Goal: Task Accomplishment & Management: Use online tool/utility

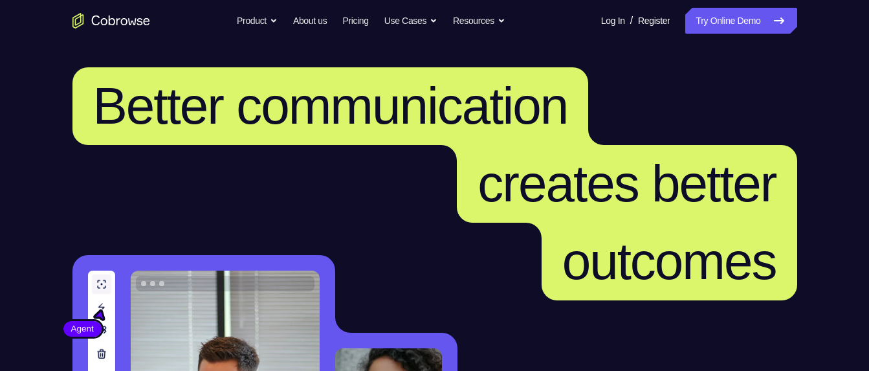
click at [706, 30] on link "Try Online Demo" at bounding box center [740, 21] width 111 height 26
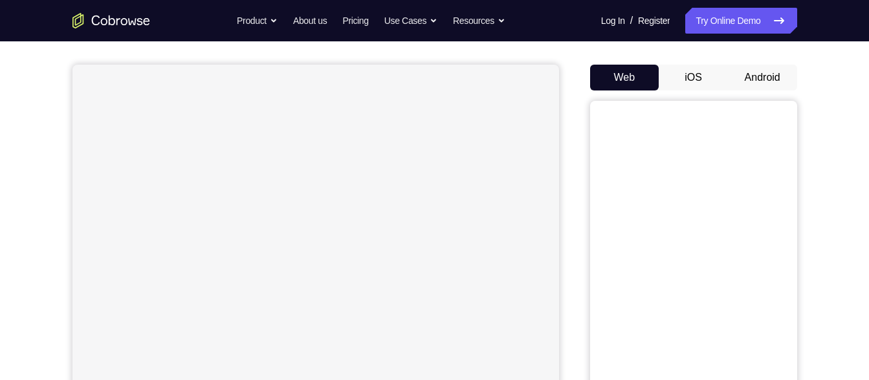
scroll to position [106, 0]
click at [759, 72] on button "Android" at bounding box center [762, 75] width 69 height 26
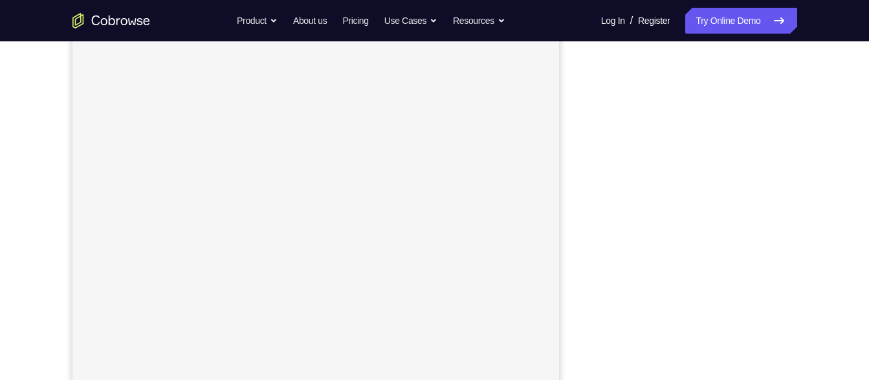
scroll to position [210, 0]
